Goal: Task Accomplishment & Management: Manage account settings

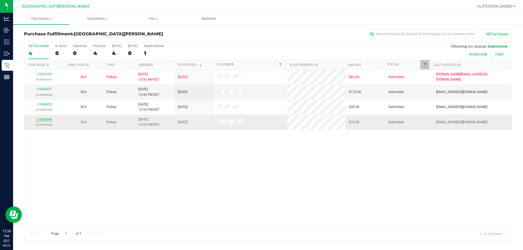
click at [37, 118] on link "11834544" at bounding box center [43, 120] width 15 height 4
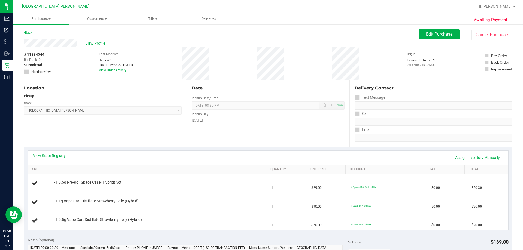
click at [55, 158] on link "View State Registry" at bounding box center [49, 155] width 33 height 5
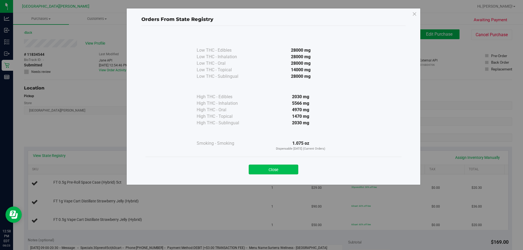
click at [261, 172] on button "Close" at bounding box center [274, 170] width 50 height 10
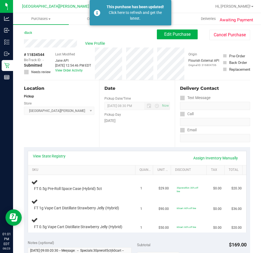
click at [21, 34] on div "Awaiting Payment Back Edit Purchase Cancel Purchase View Profile # 11834544 Bio…" at bounding box center [137, 255] width 248 height 462
click at [31, 31] on link "Back" at bounding box center [28, 33] width 8 height 4
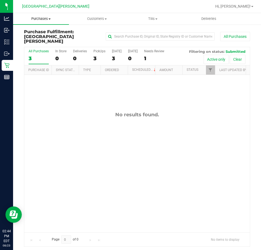
click at [50, 20] on span "Purchases" at bounding box center [41, 18] width 56 height 5
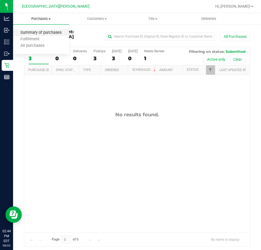
click at [39, 31] on span "Summary of purchases" at bounding box center [41, 33] width 56 height 5
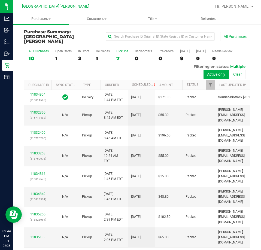
click at [122, 49] on div "PickUps" at bounding box center [122, 51] width 12 height 4
click at [0, 0] on input "PickUps 7" at bounding box center [0, 0] width 0 height 0
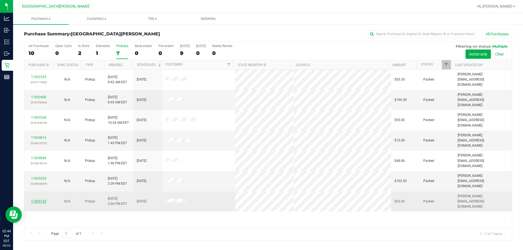
click at [37, 200] on link "11835133" at bounding box center [38, 202] width 15 height 4
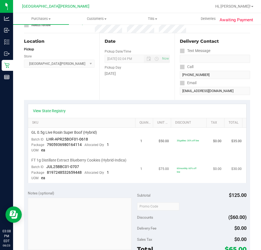
scroll to position [54, 0]
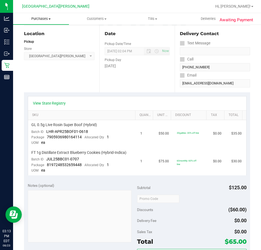
click at [38, 17] on span "Purchases" at bounding box center [41, 18] width 56 height 5
click at [42, 38] on span "Fulfillment" at bounding box center [30, 39] width 34 height 5
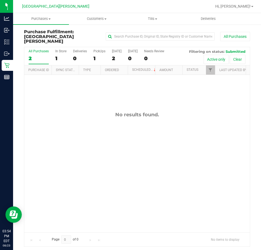
drag, startPoint x: -99, startPoint y: 232, endPoint x: -262, endPoint y: -33, distance: 310.7
click at [0, 0] on html "Analytics Inbound Inventory Outbound Retail Reports 03:54 PM EDT [DATE] 08/23 K…" at bounding box center [130, 125] width 261 height 250
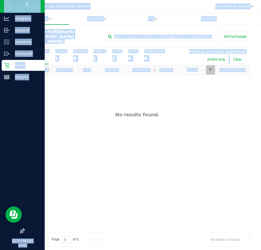
click at [43, 133] on div at bounding box center [22, 154] width 45 height 142
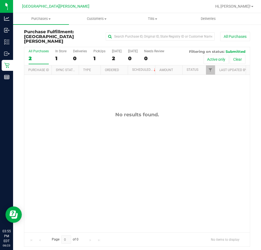
click at [73, 127] on div "No results found." at bounding box center [137, 172] width 226 height 194
click at [41, 17] on span "Purchases" at bounding box center [41, 18] width 56 height 5
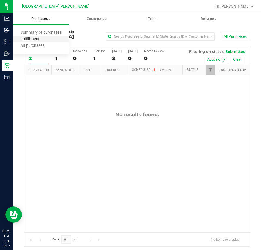
click at [36, 39] on span "Fulfillment" at bounding box center [30, 39] width 34 height 5
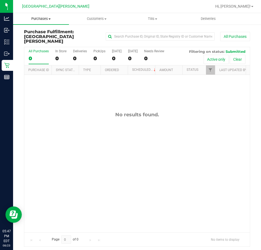
click at [40, 19] on span "Purchases" at bounding box center [41, 18] width 56 height 5
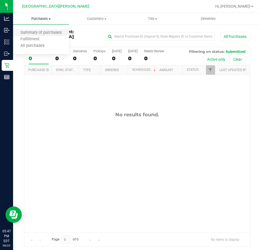
click at [24, 35] on li "Summary of purchases" at bounding box center [41, 33] width 56 height 7
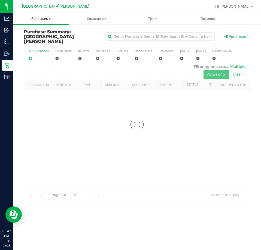
click at [44, 17] on span "Purchases" at bounding box center [41, 18] width 56 height 5
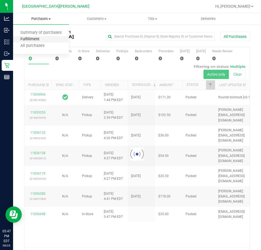
click at [33, 39] on span "Fulfillment" at bounding box center [30, 39] width 34 height 5
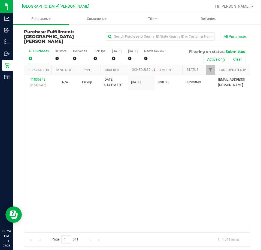
click at [114, 170] on div "11836848 (316878696) N/A Pickup [DATE] 6:14 PM EDT 8/23/2025 $90.00 Submitted […" at bounding box center [137, 153] width 226 height 157
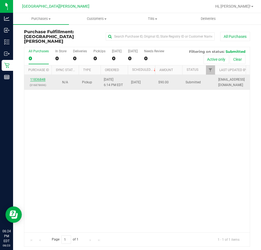
click at [41, 78] on link "11836848" at bounding box center [37, 80] width 15 height 4
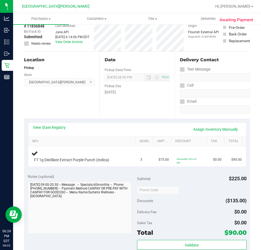
scroll to position [27, 0]
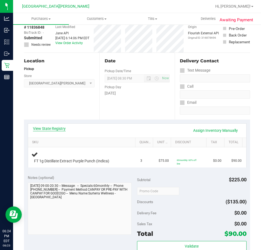
click at [60, 128] on link "View State Registry" at bounding box center [49, 128] width 33 height 5
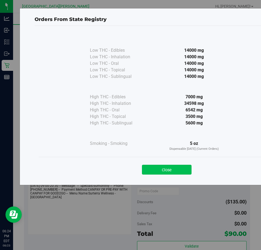
click at [177, 174] on button "Close" at bounding box center [167, 170] width 50 height 10
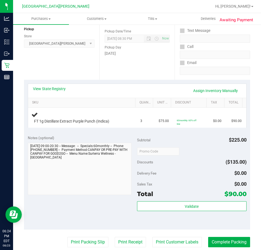
scroll to position [54, 0]
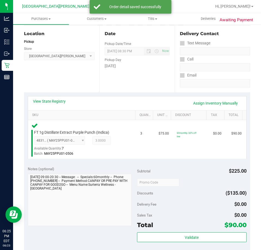
click at [195, 232] on div "Subtotal $225.00 Discounts ($135.00) Delivery Fee $0.00 Sales Tax $0.00 Total $…" at bounding box center [191, 211] width 109 height 91
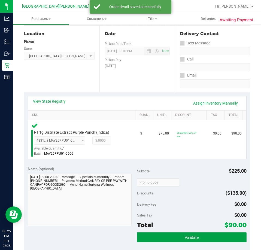
click at [195, 236] on span "Validate" at bounding box center [192, 237] width 14 height 4
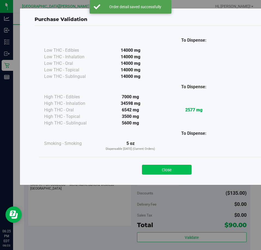
click at [152, 168] on button "Close" at bounding box center [167, 170] width 50 height 10
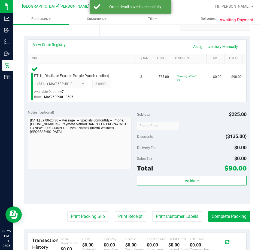
scroll to position [191, 0]
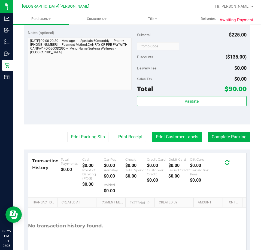
click at [184, 141] on button "Print Customer Labels" at bounding box center [177, 137] width 50 height 10
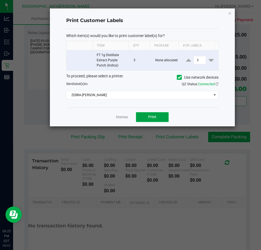
click at [162, 121] on button "Print" at bounding box center [152, 117] width 33 height 10
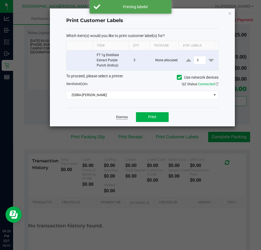
click at [121, 115] on link "Dismiss" at bounding box center [122, 117] width 12 height 5
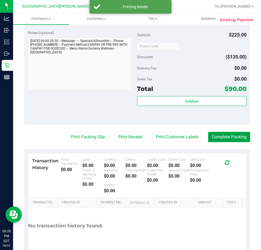
click at [221, 138] on button "Complete Packing" at bounding box center [229, 137] width 42 height 10
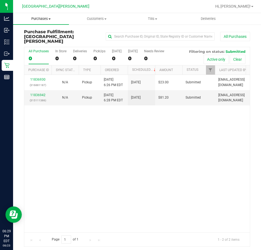
click at [46, 20] on span "Purchases" at bounding box center [41, 18] width 56 height 5
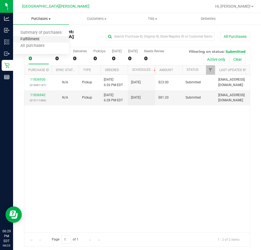
click at [32, 41] on span "Fulfillment" at bounding box center [30, 39] width 34 height 5
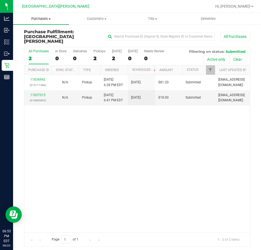
click at [39, 21] on span "Purchases" at bounding box center [41, 18] width 56 height 5
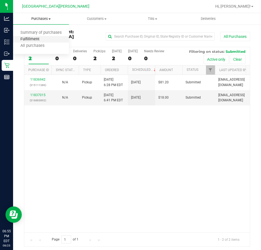
click at [43, 38] on span "Fulfillment" at bounding box center [30, 39] width 34 height 5
